Goal: Entertainment & Leisure: Consume media (video, audio)

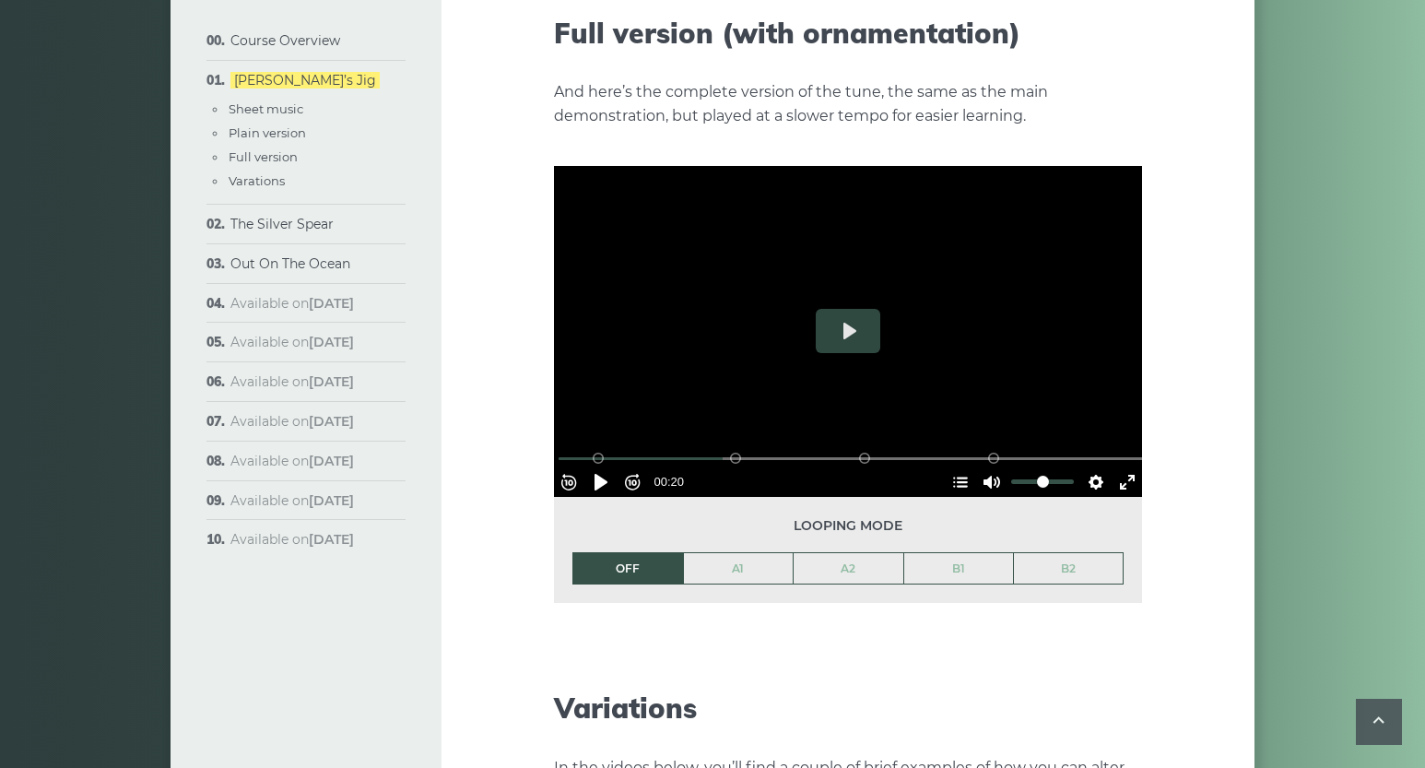
scroll to position [2656, 0]
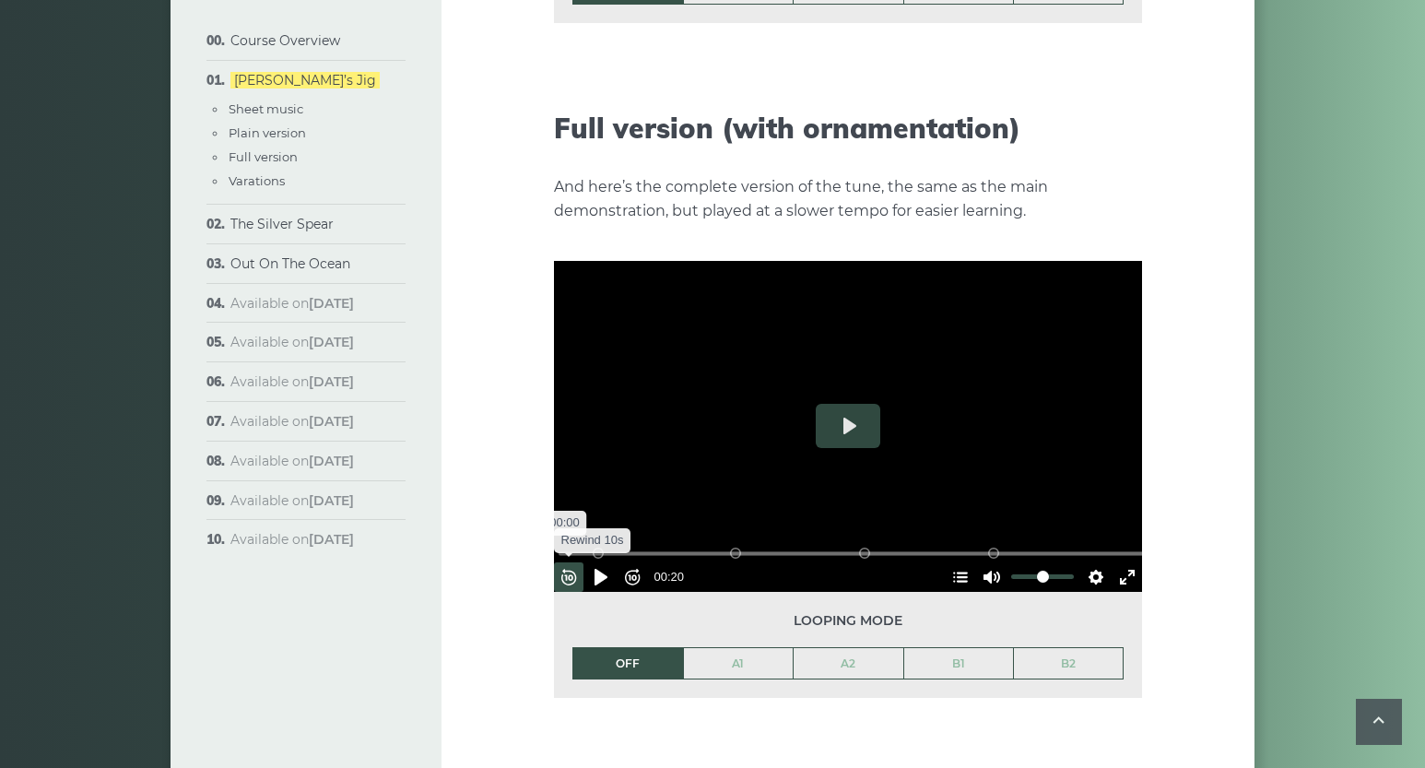
drag, startPoint x: 728, startPoint y: 523, endPoint x: 566, endPoint y: 535, distance: 162.6
click at [565, 545] on input "Seek" at bounding box center [851, 554] width 586 height 18
click at [847, 404] on button "Play" at bounding box center [848, 426] width 65 height 44
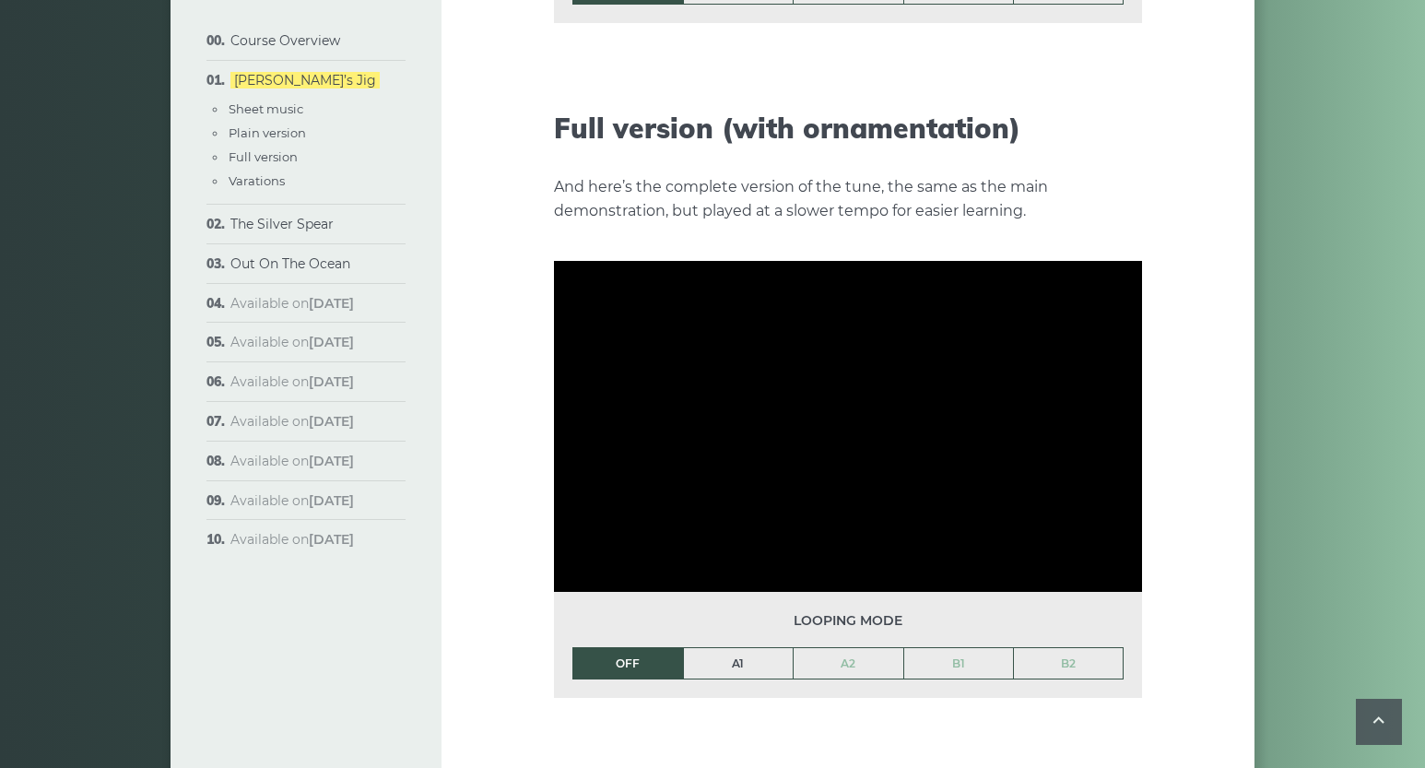
click at [746, 648] on link "A1" at bounding box center [739, 663] width 110 height 31
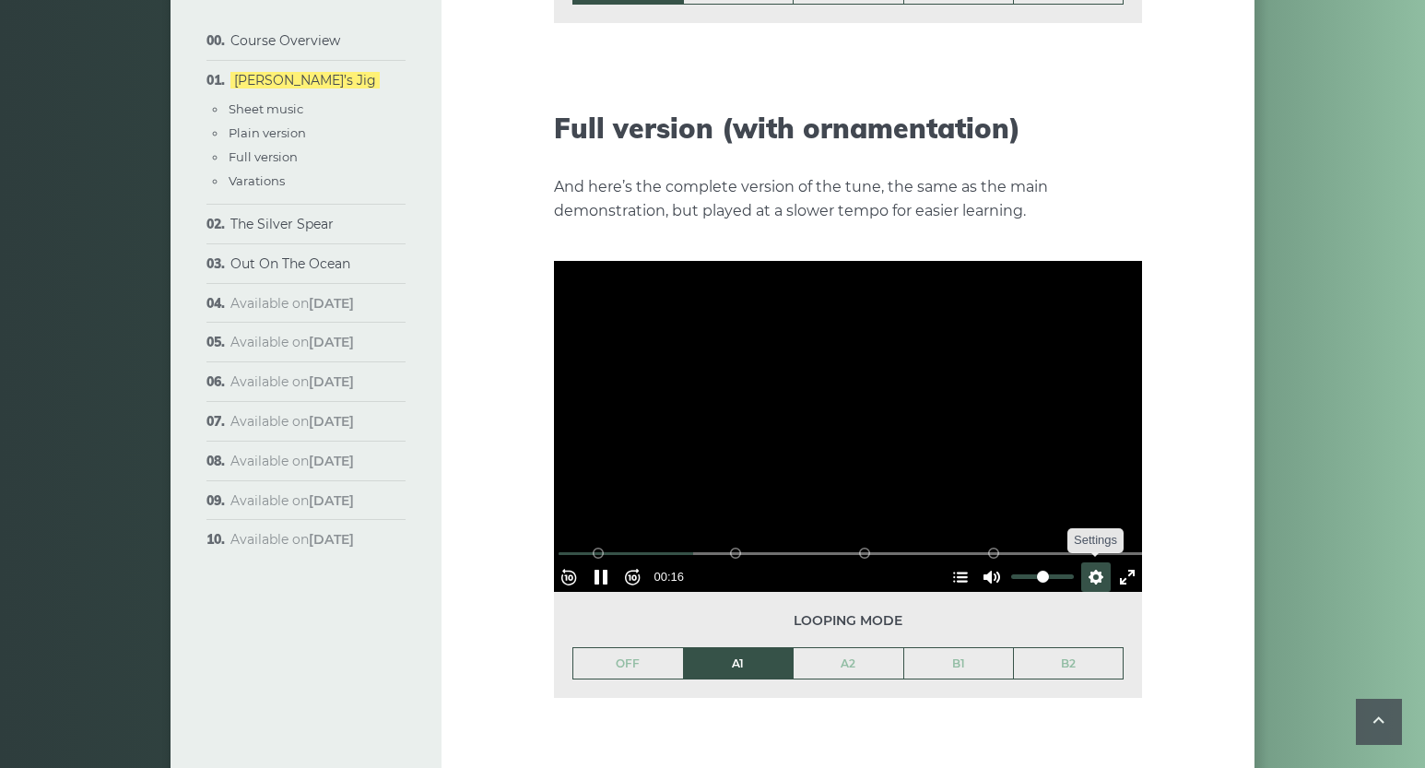
click at [1087, 562] on button "Settings" at bounding box center [1095, 576] width 29 height 29
click at [1060, 522] on span "Speed Normal" at bounding box center [1035, 532] width 91 height 20
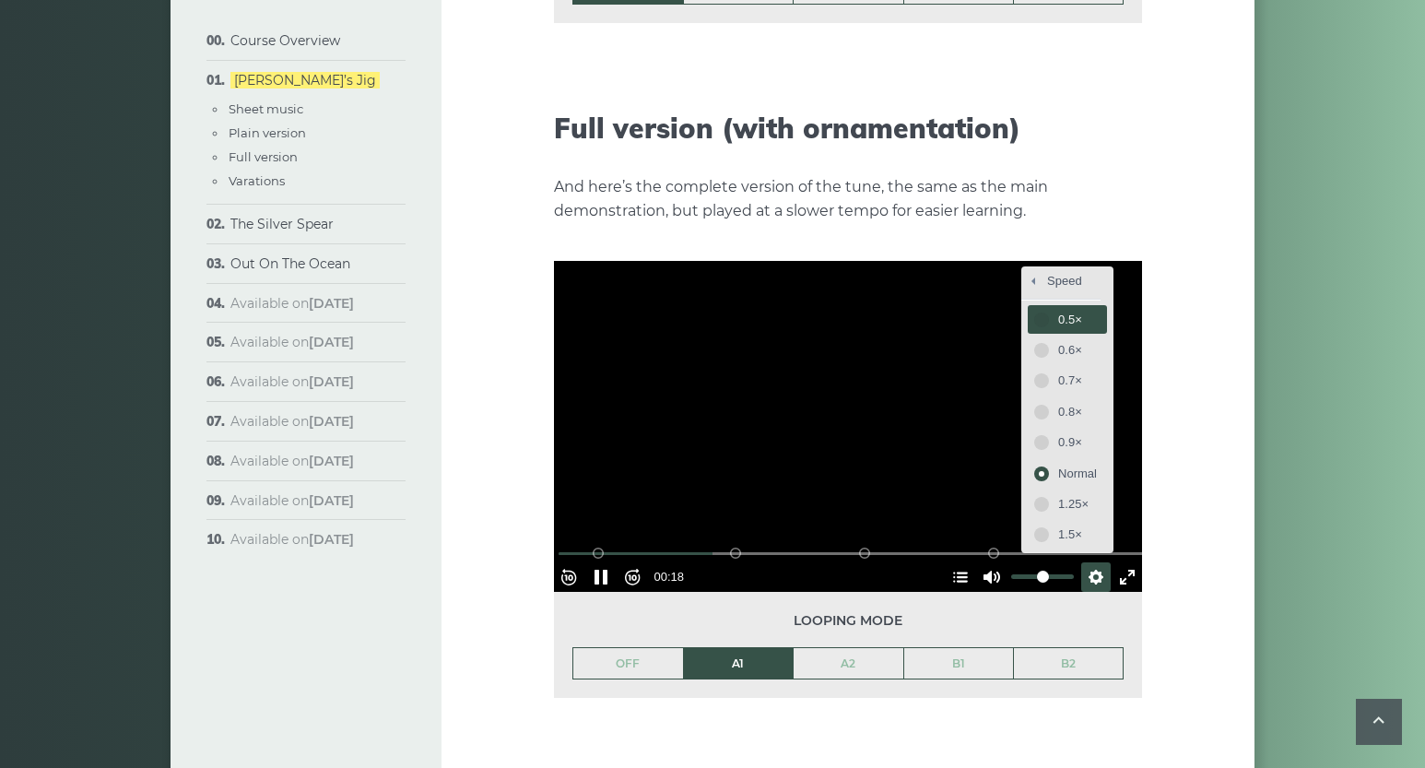
click at [1058, 310] on span "0.5×" at bounding box center [1077, 320] width 39 height 20
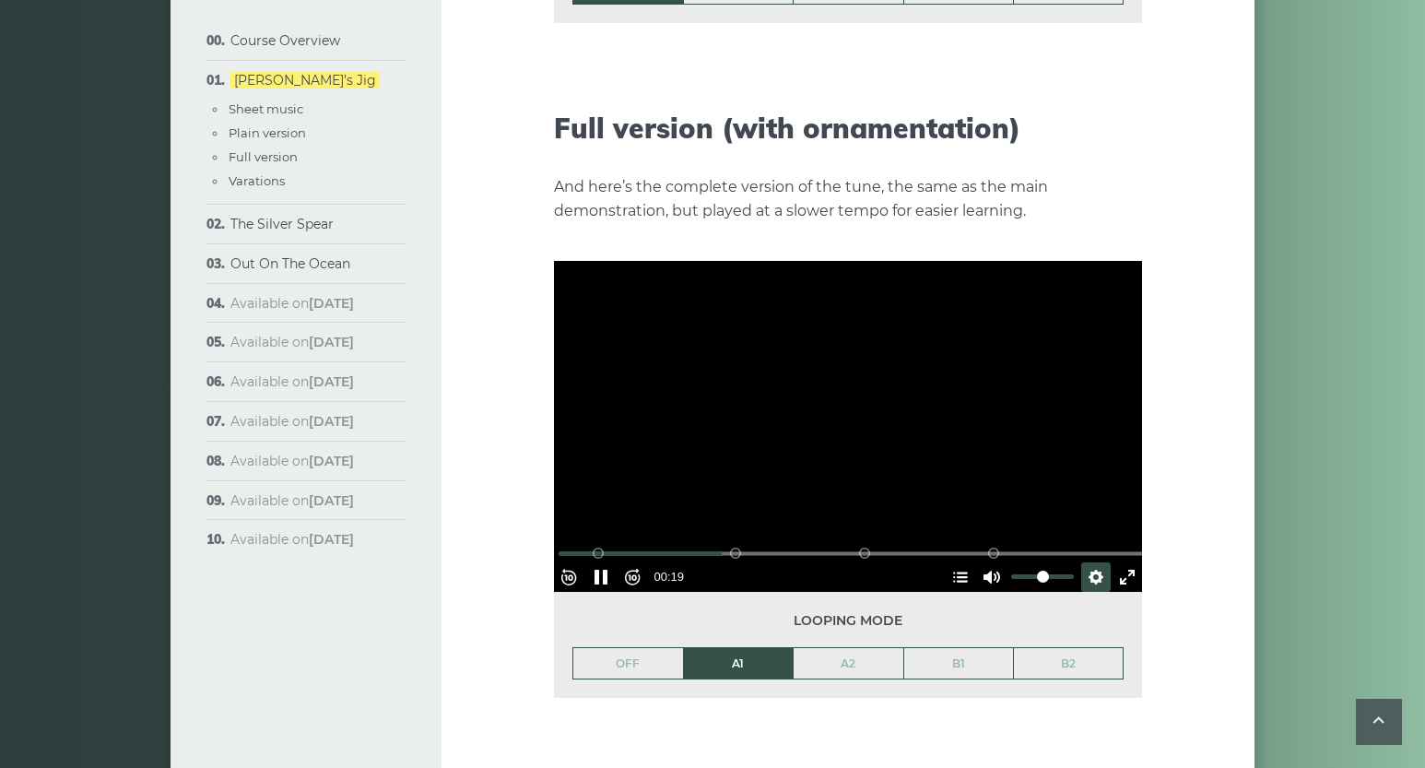
drag, startPoint x: 607, startPoint y: 523, endPoint x: 558, endPoint y: 523, distance: 48.8
drag, startPoint x: 605, startPoint y: 518, endPoint x: 568, endPoint y: 519, distance: 36.9
click at [568, 545] on div "% buffered 00:00 B2 (Bars 25-32) B1 (Bars 17-24) A2 (Bars 9-16) A1 (Bars 1-8)" at bounding box center [851, 554] width 588 height 18
click at [572, 545] on input "Seek" at bounding box center [851, 554] width 586 height 18
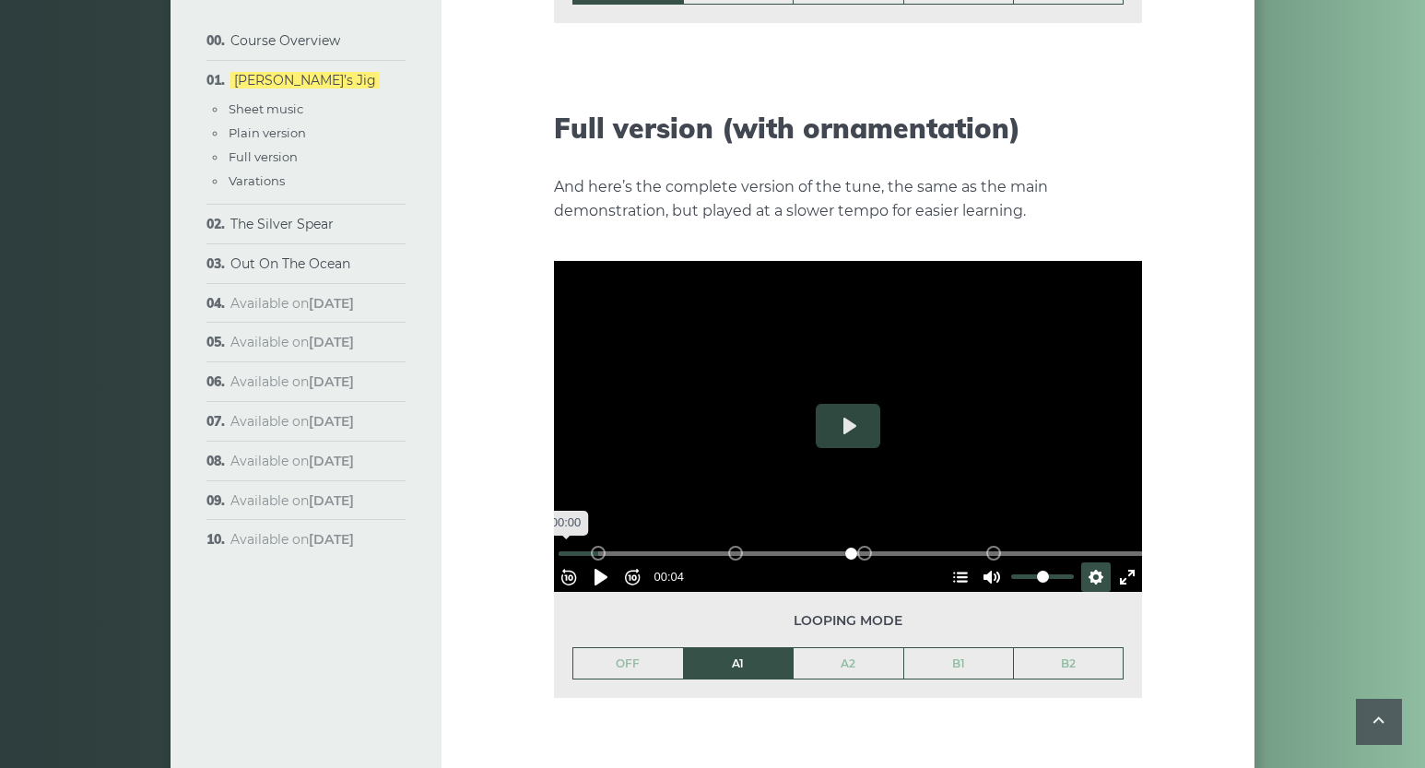
drag, startPoint x: 658, startPoint y: 520, endPoint x: 575, endPoint y: 523, distance: 83.0
click at [575, 545] on input "Seek" at bounding box center [851, 554] width 586 height 18
drag, startPoint x: 617, startPoint y: 520, endPoint x: 574, endPoint y: 522, distance: 42.4
click at [574, 545] on input "Seek" at bounding box center [851, 554] width 586 height 18
click at [734, 546] on div "A2 (Bars 9-16)" at bounding box center [735, 553] width 15 height 15
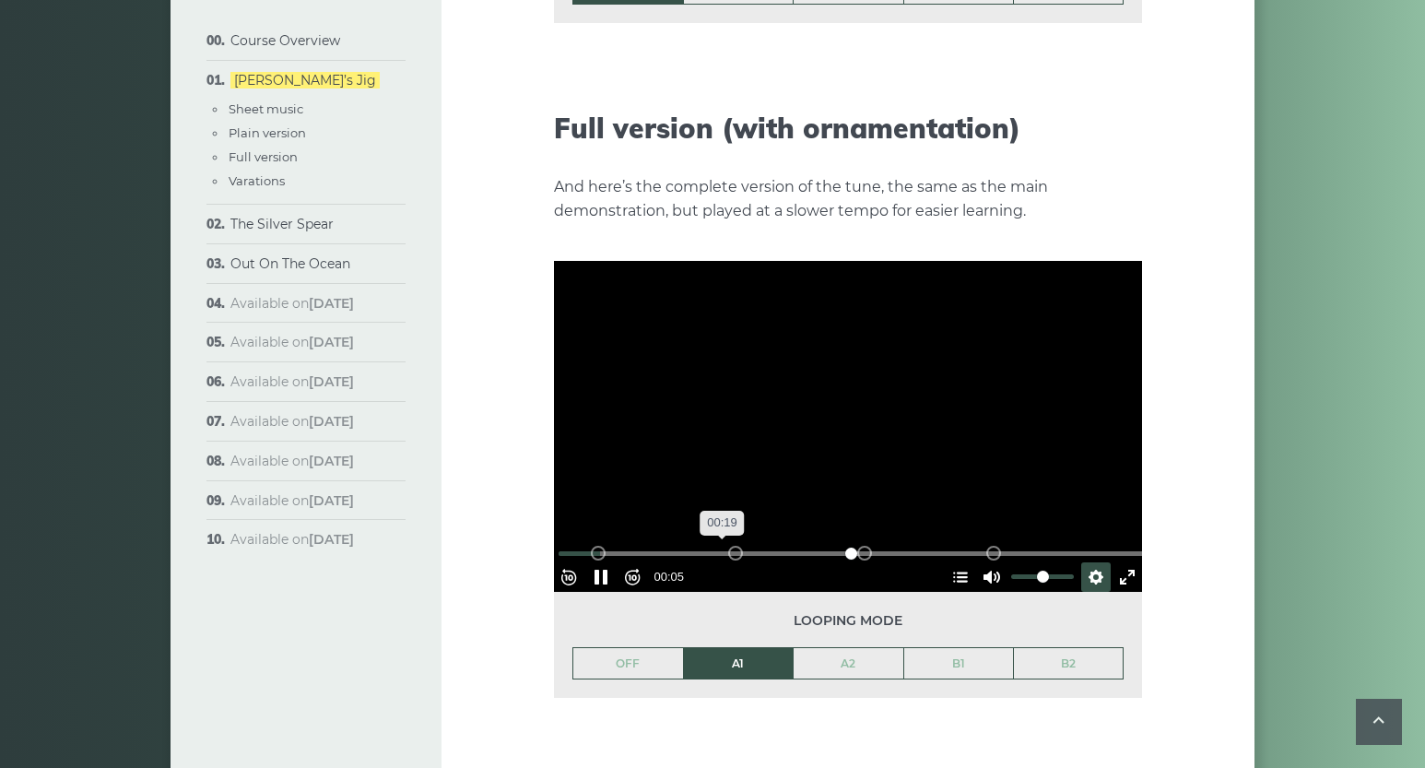
click at [726, 545] on input "Seek" at bounding box center [851, 554] width 586 height 18
click at [610, 562] on button "Pause Play" at bounding box center [600, 576] width 29 height 29
drag, startPoint x: 658, startPoint y: 520, endPoint x: 571, endPoint y: 523, distance: 86.7
click at [571, 545] on input "Seek" at bounding box center [851, 554] width 586 height 18
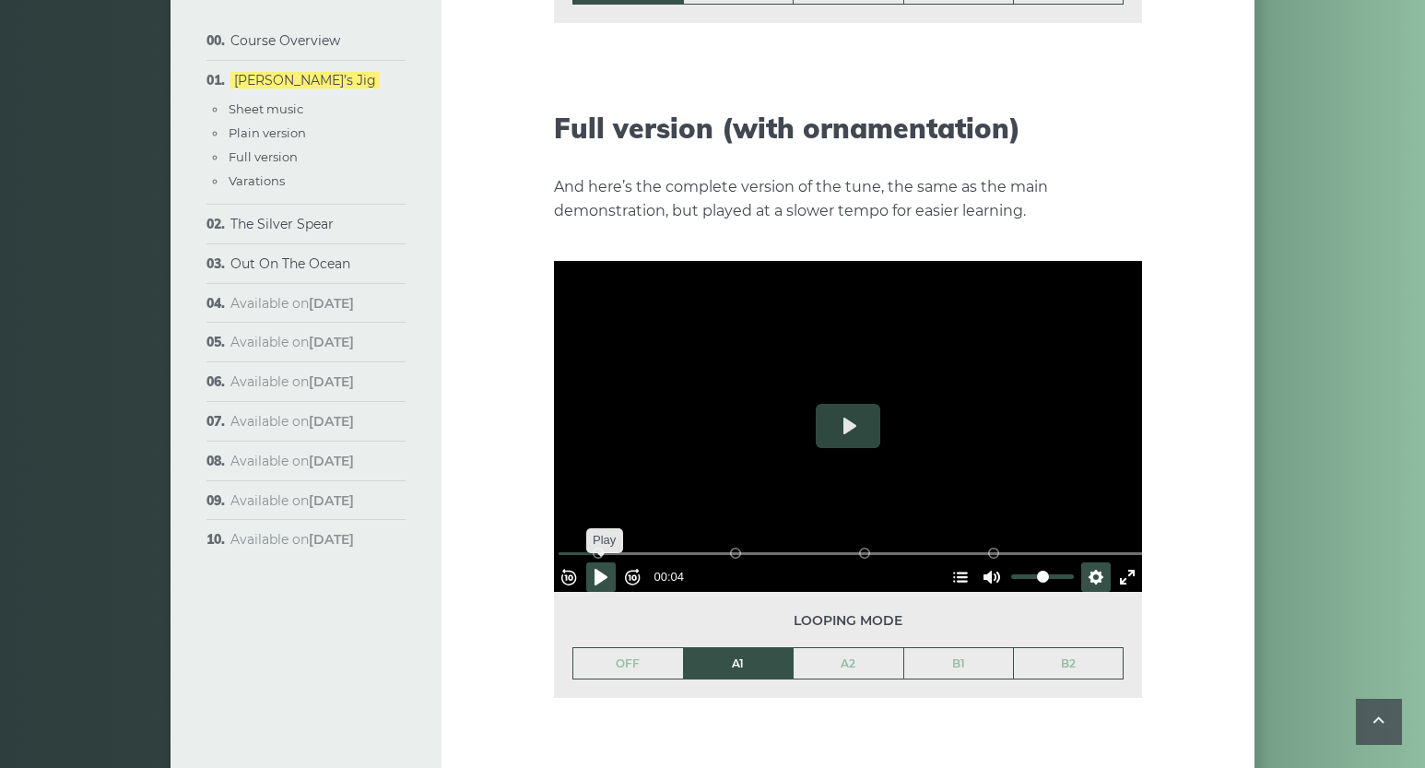
click at [607, 562] on button "Pause Play" at bounding box center [600, 576] width 29 height 29
click at [611, 562] on button "Pause Play" at bounding box center [600, 576] width 29 height 29
click at [850, 404] on button "Play" at bounding box center [848, 426] width 65 height 44
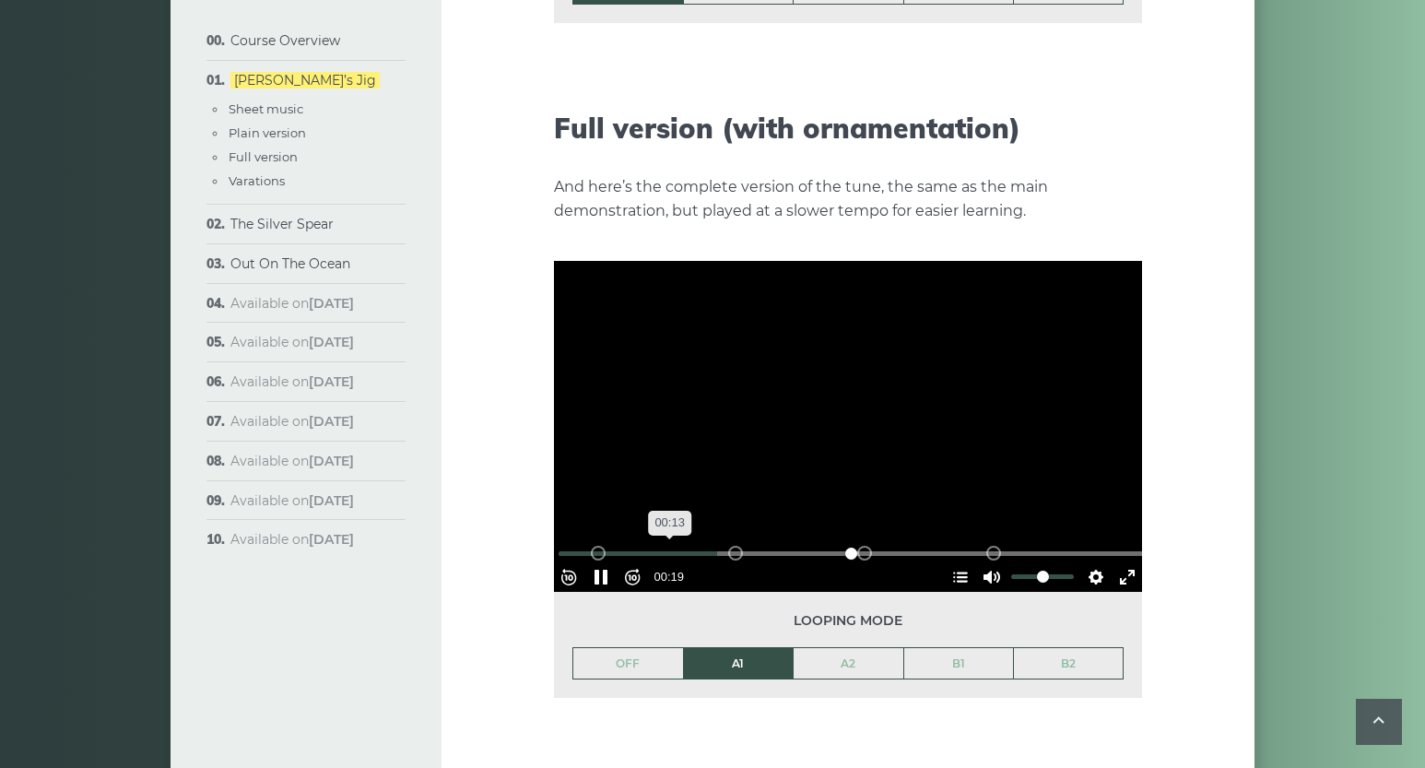
click at [676, 545] on input "Seek" at bounding box center [851, 554] width 586 height 18
click at [607, 562] on button "Pause Play" at bounding box center [600, 576] width 29 height 29
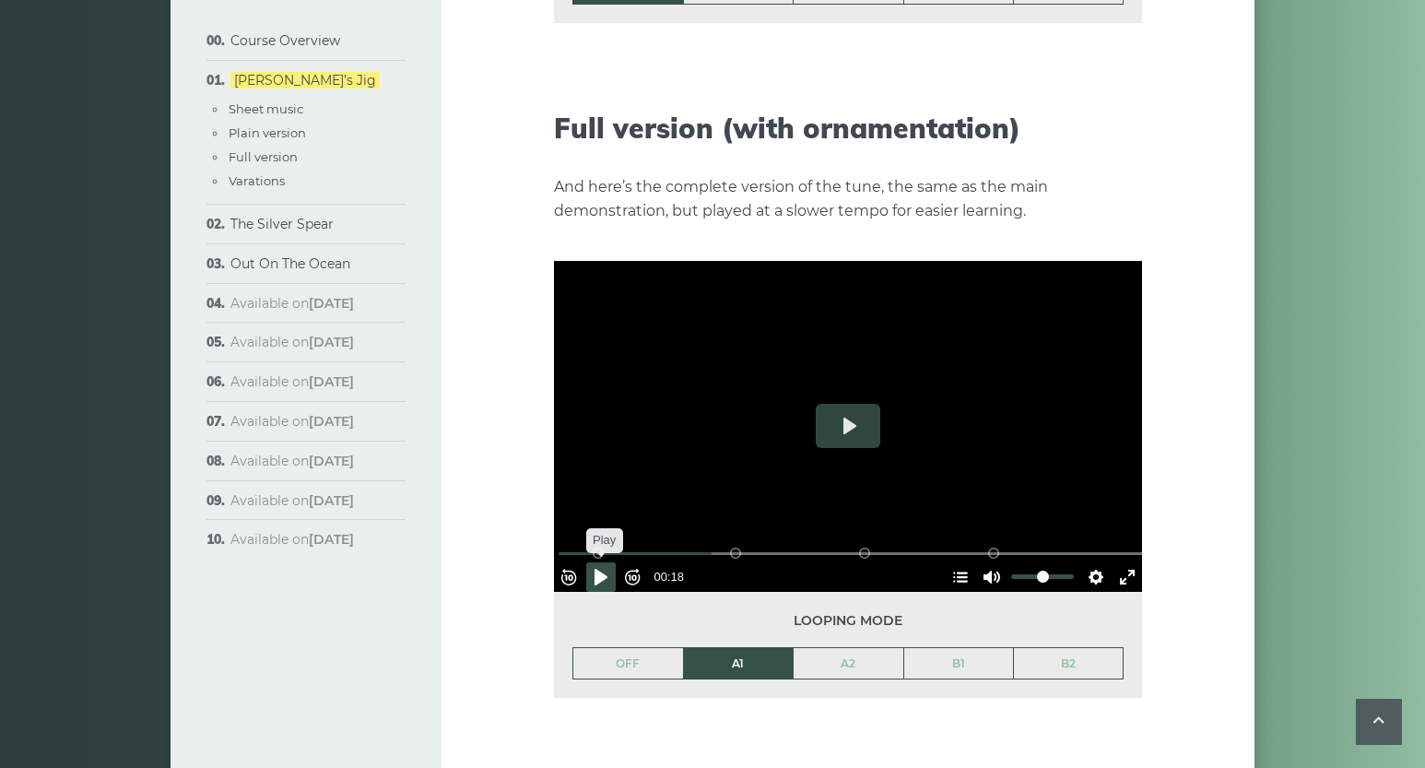
click at [616, 562] on button "Pause Play" at bounding box center [600, 576] width 29 height 29
click at [608, 562] on button "Pause Play" at bounding box center [600, 576] width 29 height 29
click at [850, 404] on button "Play" at bounding box center [848, 426] width 65 height 44
click at [616, 562] on button "Pause Play" at bounding box center [600, 576] width 29 height 29
click at [611, 562] on button "Pause Play" at bounding box center [600, 576] width 29 height 29
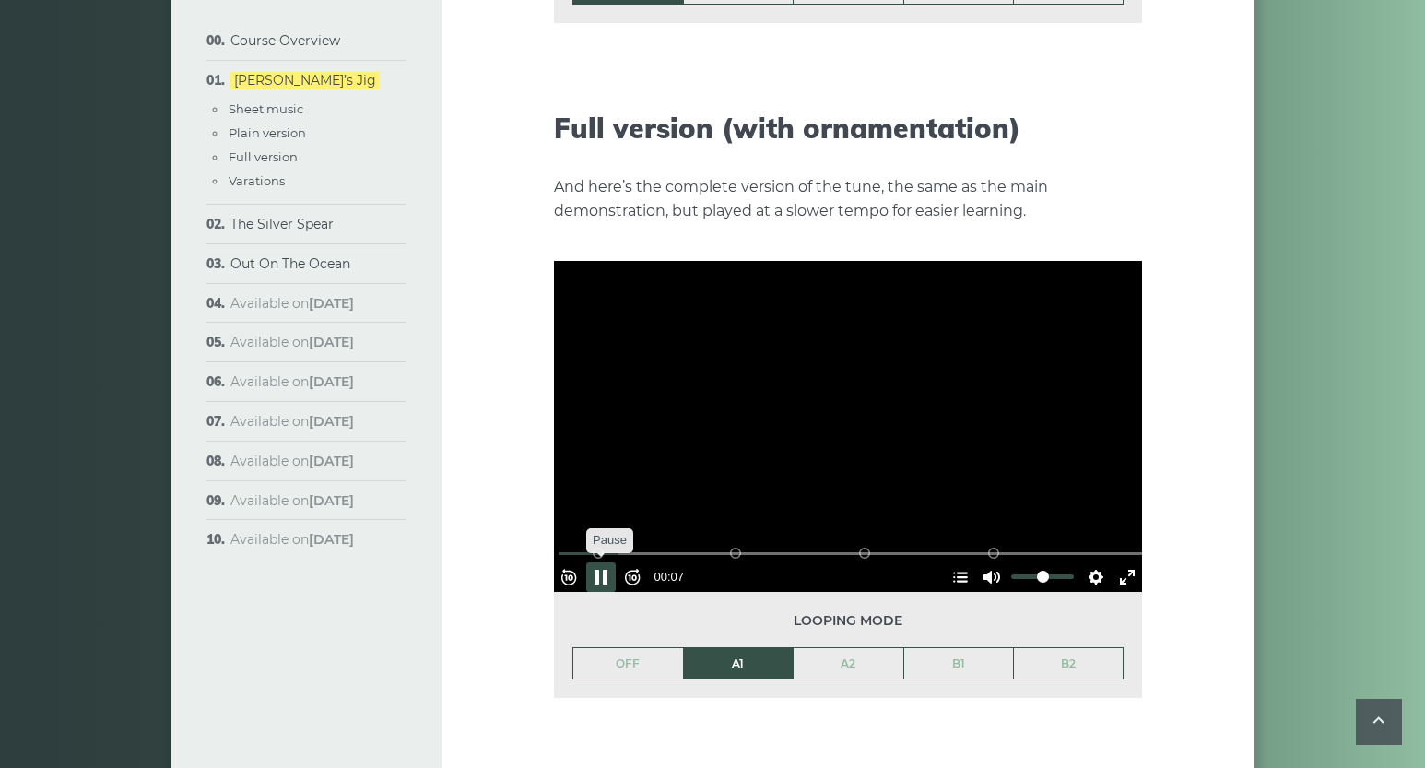
click at [613, 562] on button "Pause Play" at bounding box center [600, 576] width 29 height 29
click at [616, 562] on button "Pause Play" at bounding box center [600, 576] width 29 height 29
type input "*****"
